Goal: Information Seeking & Learning: Learn about a topic

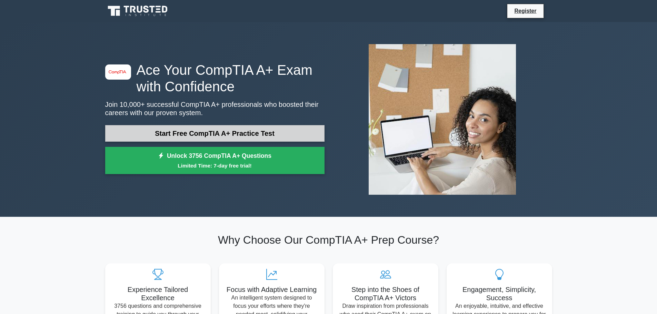
click at [129, 131] on link "Start Free CompTIA A+ Practice Test" at bounding box center [214, 133] width 219 height 17
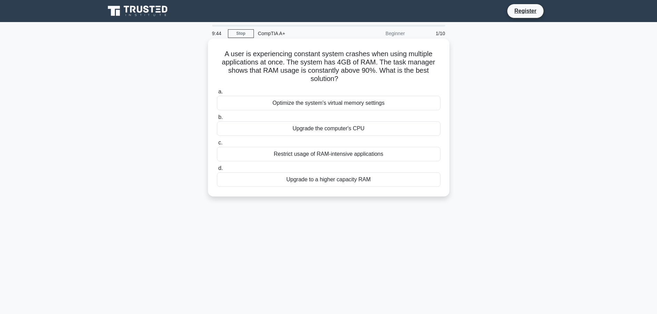
drag, startPoint x: 275, startPoint y: 179, endPoint x: 277, endPoint y: 182, distance: 3.9
click at [277, 182] on div "Upgrade to a higher capacity RAM" at bounding box center [328, 179] width 223 height 14
click at [217, 171] on input "d. Upgrade to a higher capacity RAM" at bounding box center [217, 168] width 0 height 4
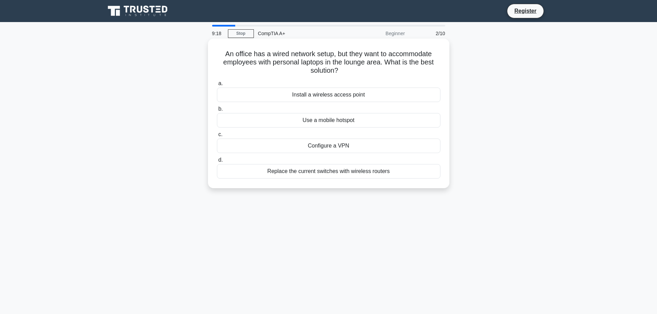
click at [273, 120] on div "Use a mobile hotspot" at bounding box center [328, 120] width 223 height 14
click at [217, 111] on input "b. Use a mobile hotspot" at bounding box center [217, 109] width 0 height 4
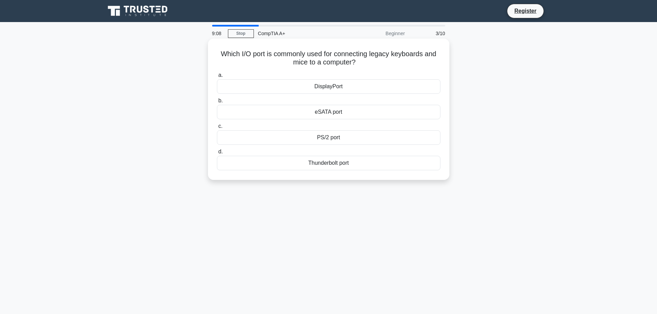
click at [288, 134] on div "PS/2 port" at bounding box center [328, 137] width 223 height 14
click at [217, 129] on input "c. PS/2 port" at bounding box center [217, 126] width 0 height 4
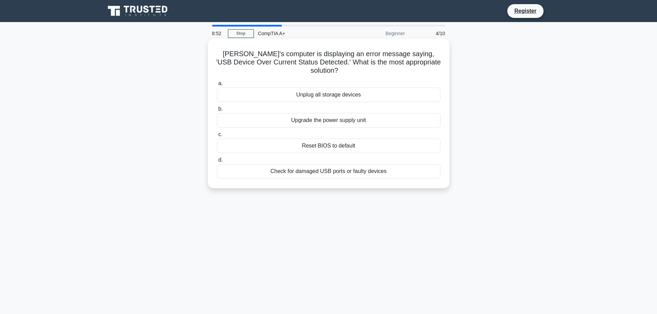
click at [272, 174] on div "Check for damaged USB ports or faulty devices" at bounding box center [328, 171] width 223 height 14
click at [217, 162] on input "d. Check for damaged USB ports or faulty devices" at bounding box center [217, 160] width 0 height 4
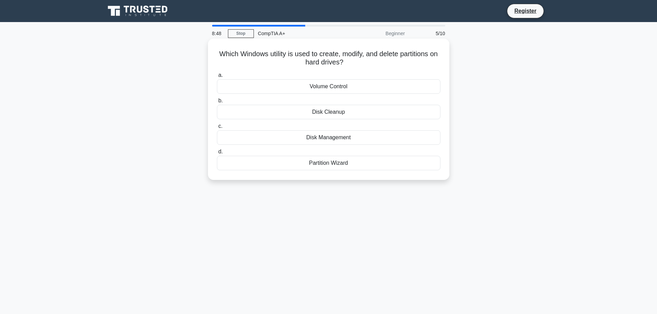
click at [278, 137] on div "Disk Management" at bounding box center [328, 137] width 223 height 14
click at [217, 129] on input "c. Disk Management" at bounding box center [217, 126] width 0 height 4
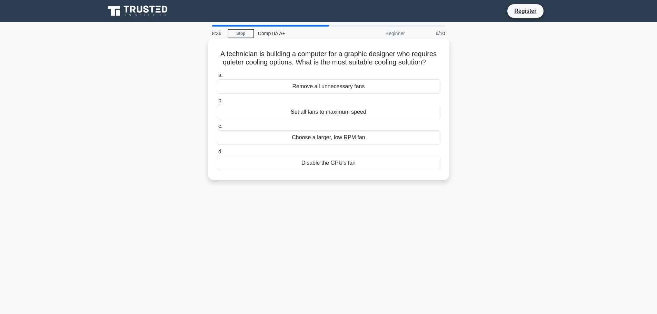
click at [274, 143] on div "Choose a larger, low RPM fan" at bounding box center [328, 137] width 223 height 14
click at [217, 129] on input "c. Choose a larger, low RPM fan" at bounding box center [217, 126] width 0 height 4
click at [292, 145] on div "Turn off display" at bounding box center [328, 137] width 223 height 14
click at [217, 129] on input "c. Turn off display" at bounding box center [217, 126] width 0 height 4
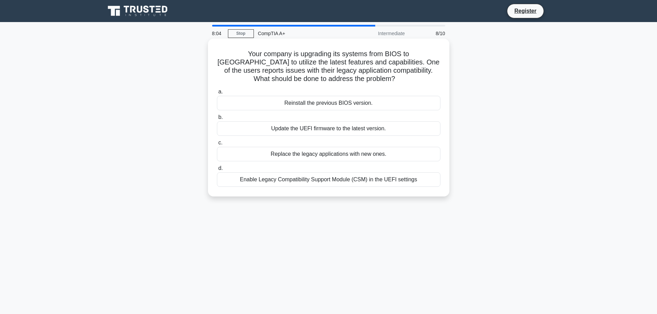
click at [240, 181] on div "Enable Legacy Compatibility Support Module (CSM) in the UEFI settings" at bounding box center [328, 179] width 223 height 14
click at [217, 171] on input "d. Enable Legacy Compatibility Support Module (CSM) in the UEFI settings" at bounding box center [217, 168] width 0 height 4
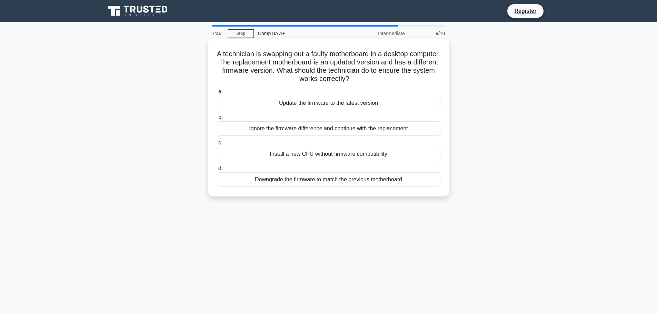
click at [260, 103] on div "Update the firmware to the latest version" at bounding box center [328, 103] width 223 height 14
click at [217, 94] on input "a. Update the firmware to the latest version" at bounding box center [217, 92] width 0 height 4
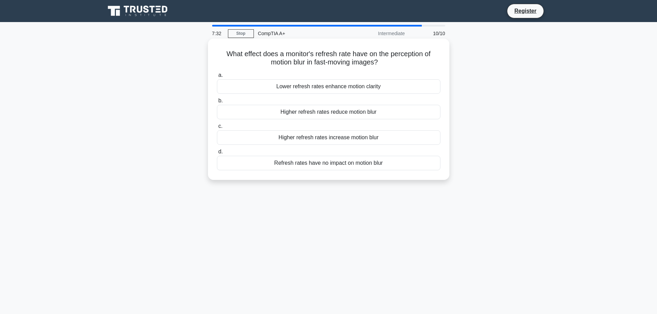
click at [257, 113] on div "Higher refresh rates reduce motion blur" at bounding box center [328, 112] width 223 height 14
click at [217, 103] on input "b. Higher refresh rates reduce motion blur" at bounding box center [217, 101] width 0 height 4
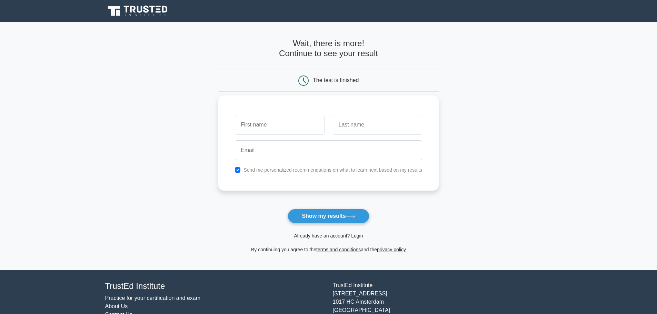
click at [291, 124] on input "text" at bounding box center [279, 125] width 89 height 20
type input "[PERSON_NAME]"
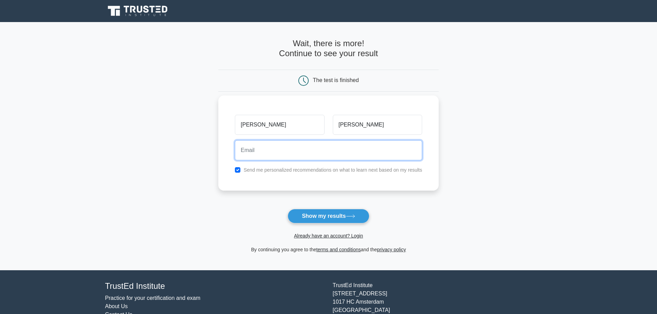
click at [287, 151] on input "email" at bounding box center [328, 150] width 187 height 20
type input "[EMAIL_ADDRESS][DOMAIN_NAME]"
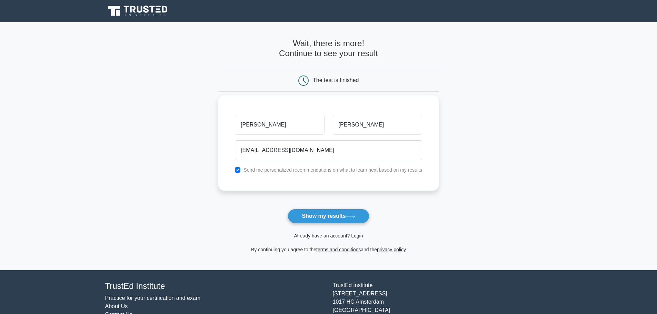
drag, startPoint x: 233, startPoint y: 173, endPoint x: 239, endPoint y: 172, distance: 5.3
click at [236, 173] on div "Send me personalized recommendations on what to learn next based on my results" at bounding box center [328, 170] width 195 height 8
click at [239, 171] on input "checkbox" at bounding box center [238, 170] width 6 height 6
checkbox input "false"
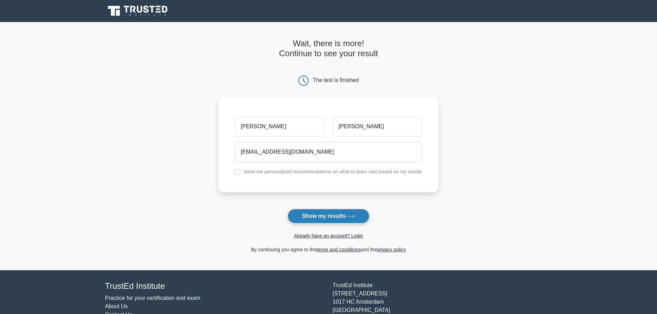
click at [315, 217] on button "Show my results" at bounding box center [327, 216] width 81 height 14
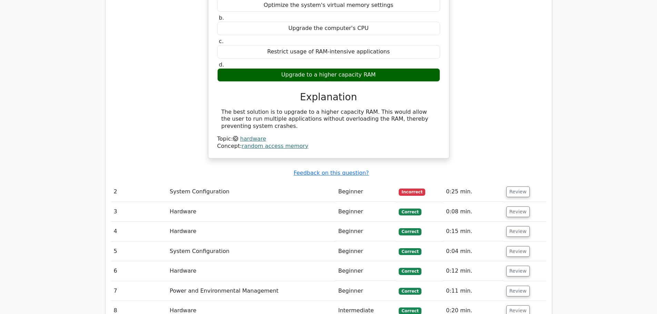
scroll to position [586, 0]
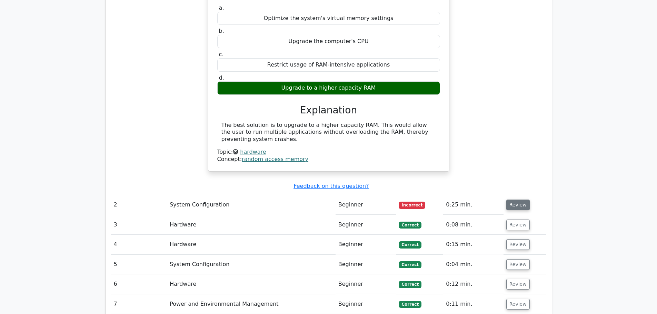
click at [511, 200] on button "Review" at bounding box center [517, 205] width 23 height 11
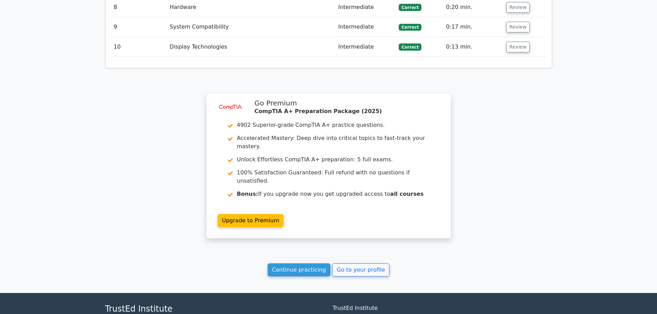
scroll to position [1204, 0]
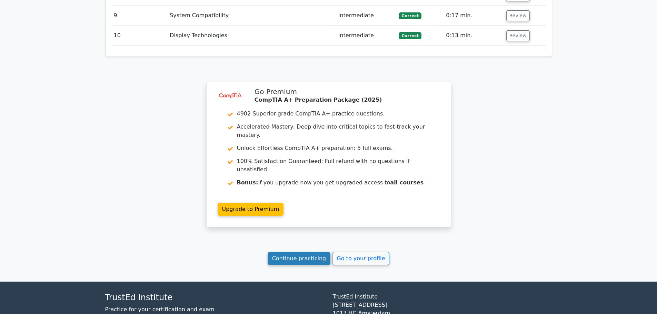
click at [295, 252] on link "Continue practicing" at bounding box center [298, 258] width 63 height 13
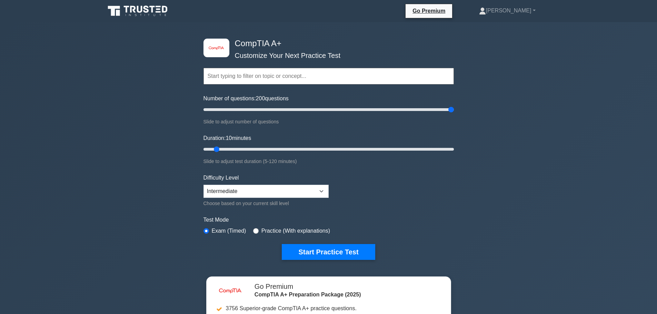
drag, startPoint x: 214, startPoint y: 108, endPoint x: 500, endPoint y: 123, distance: 286.1
type input "200"
click at [454, 114] on input "Number of questions: 200 questions" at bounding box center [328, 109] width 250 height 8
drag, startPoint x: 215, startPoint y: 149, endPoint x: 389, endPoint y: 155, distance: 174.2
type input "90"
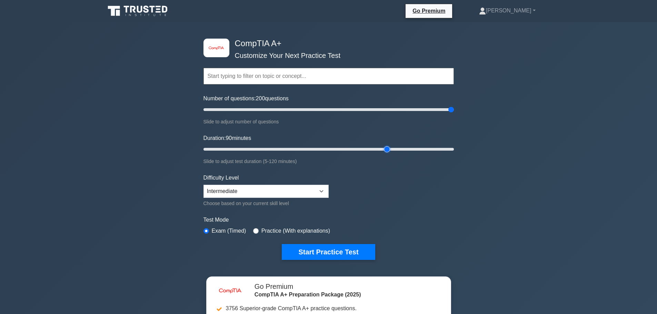
click at [389, 153] on input "Duration: 90 minutes" at bounding box center [328, 149] width 250 height 8
click at [276, 189] on select "Beginner Intermediate Expert" at bounding box center [265, 191] width 125 height 13
click at [203, 185] on select "Beginner Intermediate Expert" at bounding box center [265, 191] width 125 height 13
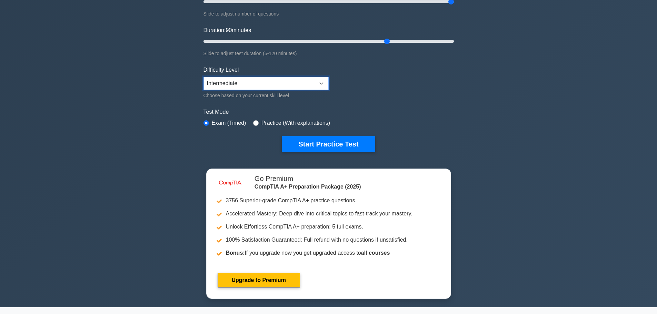
scroll to position [103, 0]
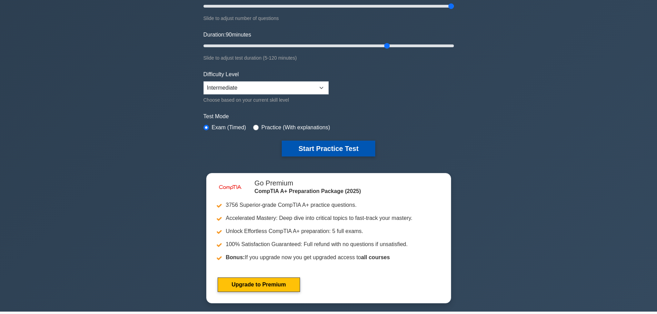
click at [313, 145] on button "Start Practice Test" at bounding box center [328, 149] width 93 height 16
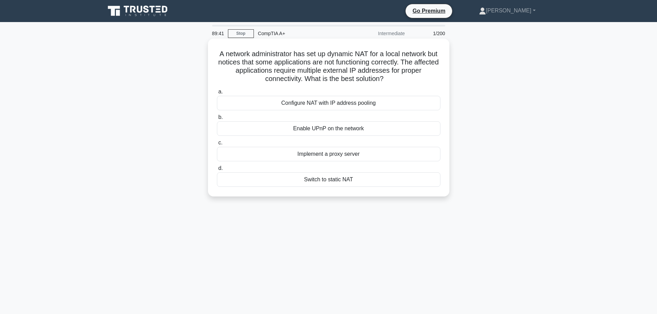
click at [268, 152] on div "Implement a proxy server" at bounding box center [328, 154] width 223 height 14
click at [217, 145] on input "c. Implement a proxy server" at bounding box center [217, 143] width 0 height 4
